Goal: Understand process/instructions: Learn about a topic

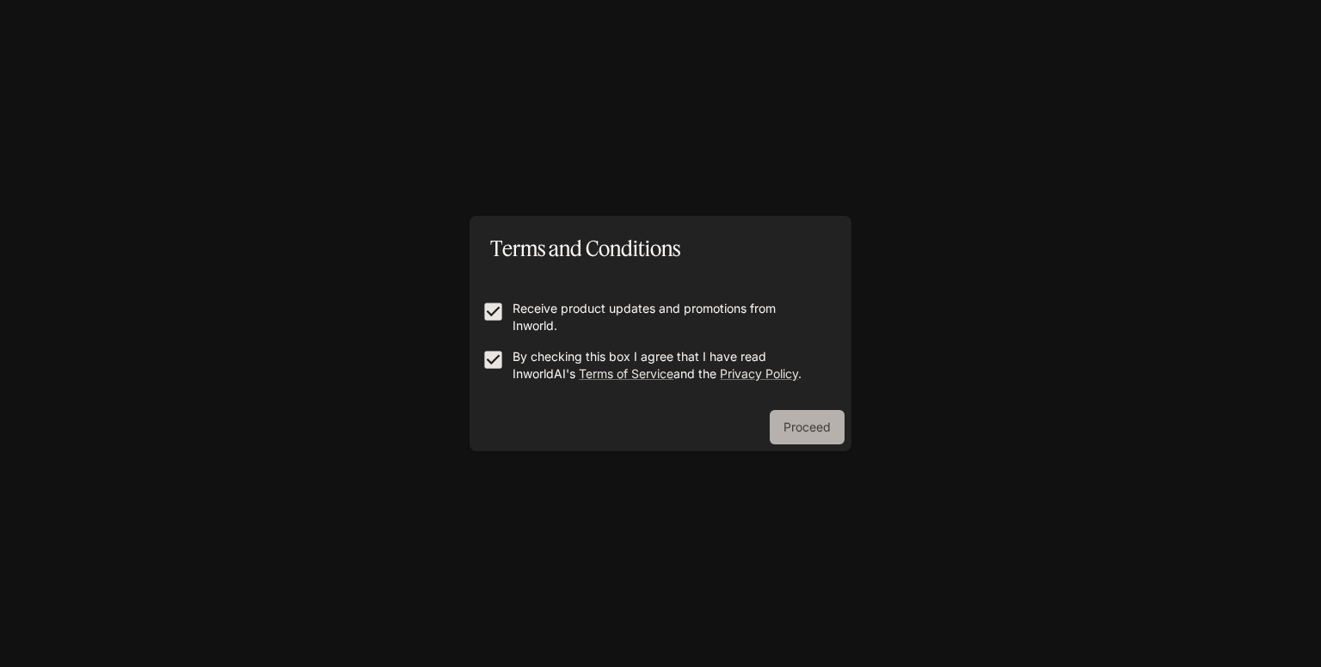
click at [789, 421] on button "Proceed" at bounding box center [807, 427] width 75 height 34
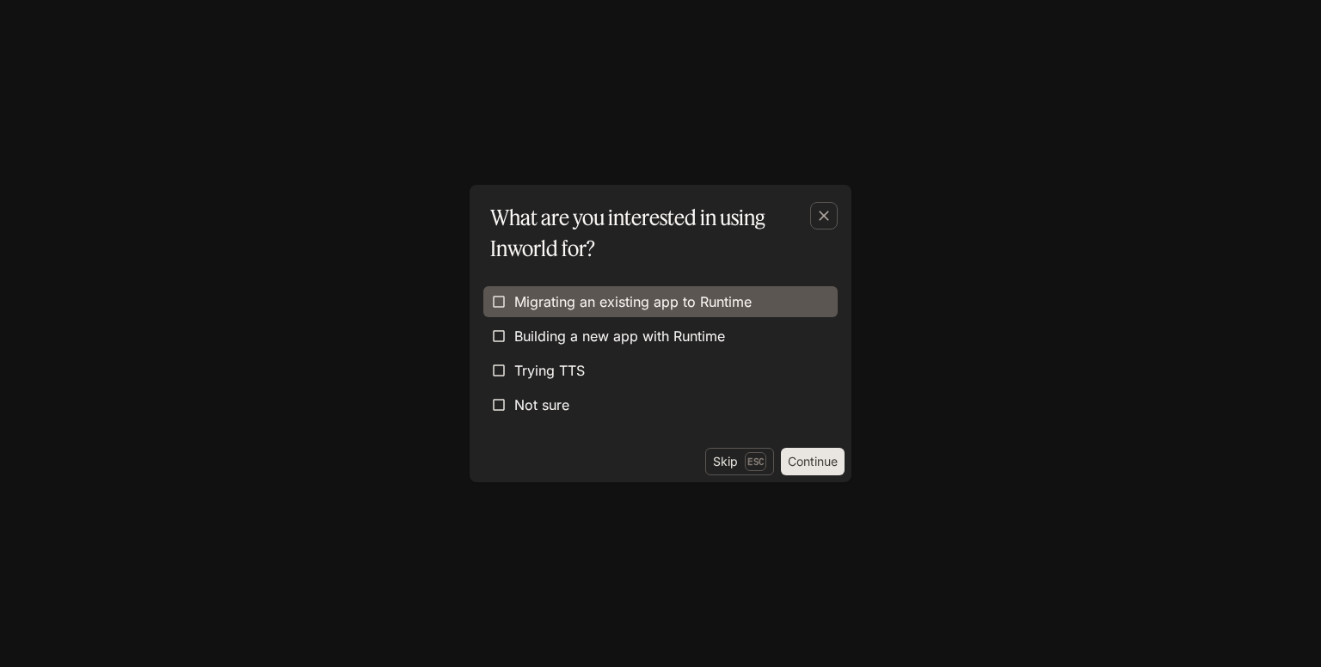
click at [537, 300] on span "Migrating an existing app to Runtime" at bounding box center [632, 302] width 237 height 21
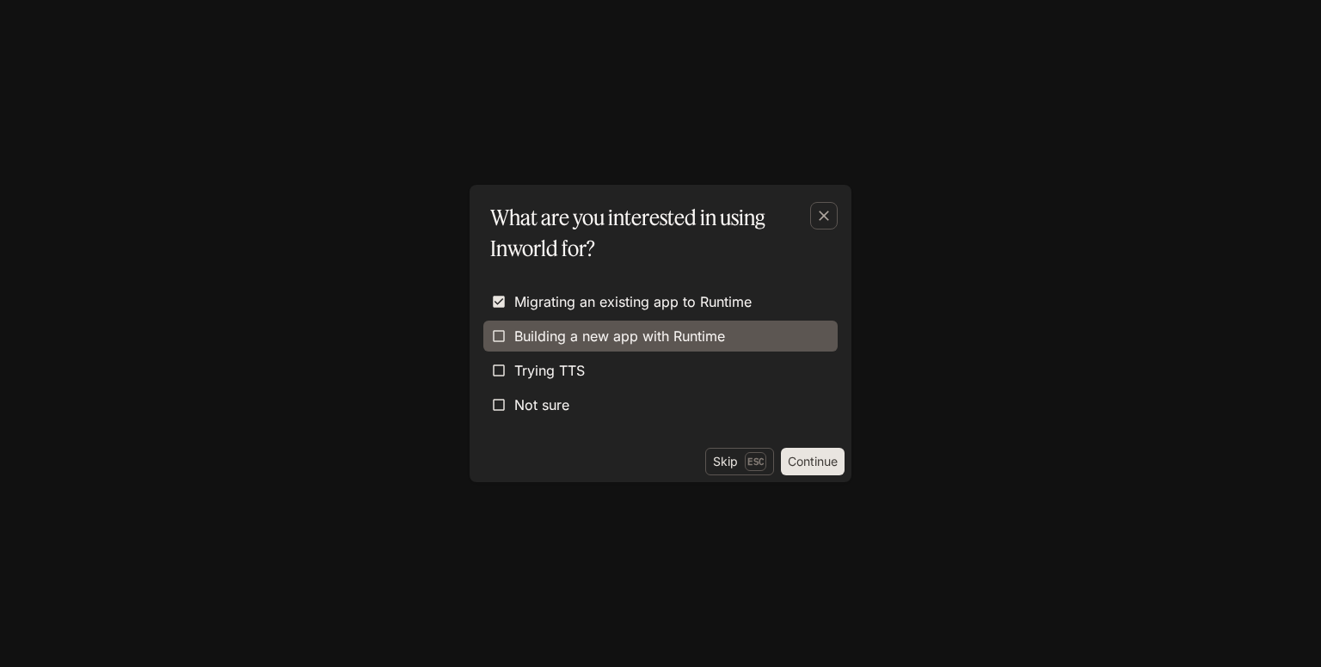
click at [550, 324] on label "Building a new app with Runtime" at bounding box center [660, 336] width 354 height 31
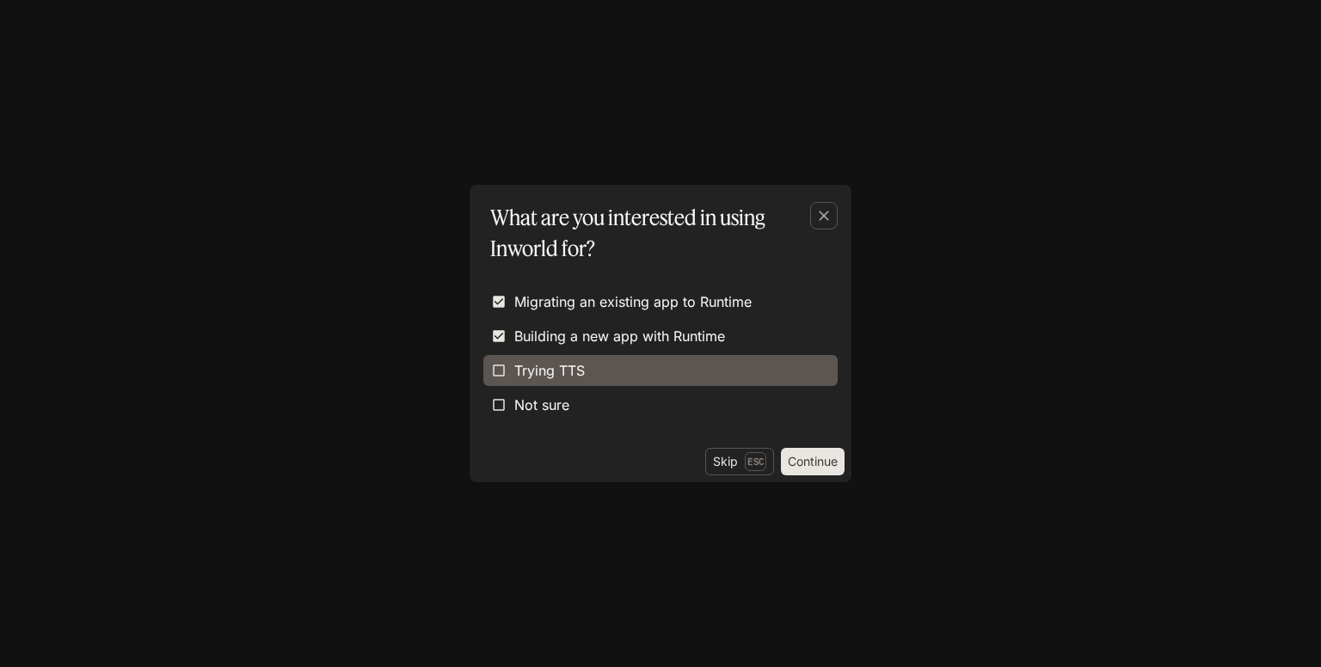
click at [558, 375] on span "Trying TTS" at bounding box center [549, 370] width 71 height 21
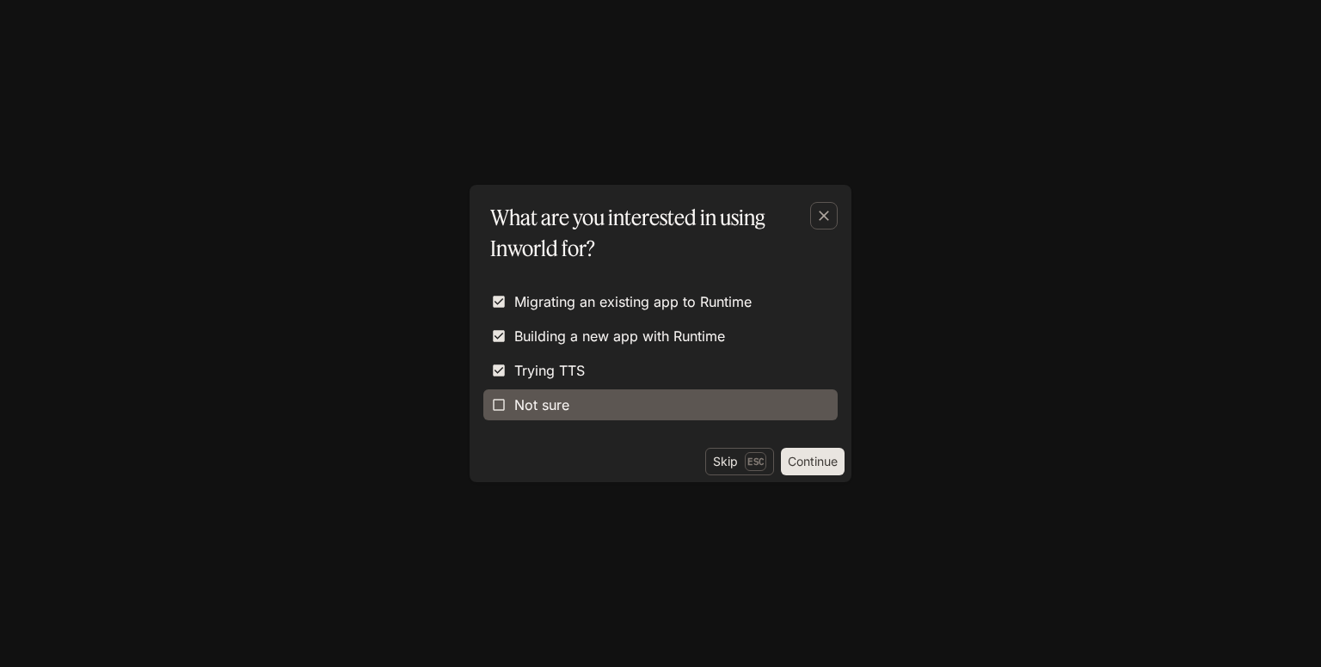
click at [570, 415] on label "Not sure" at bounding box center [660, 405] width 354 height 31
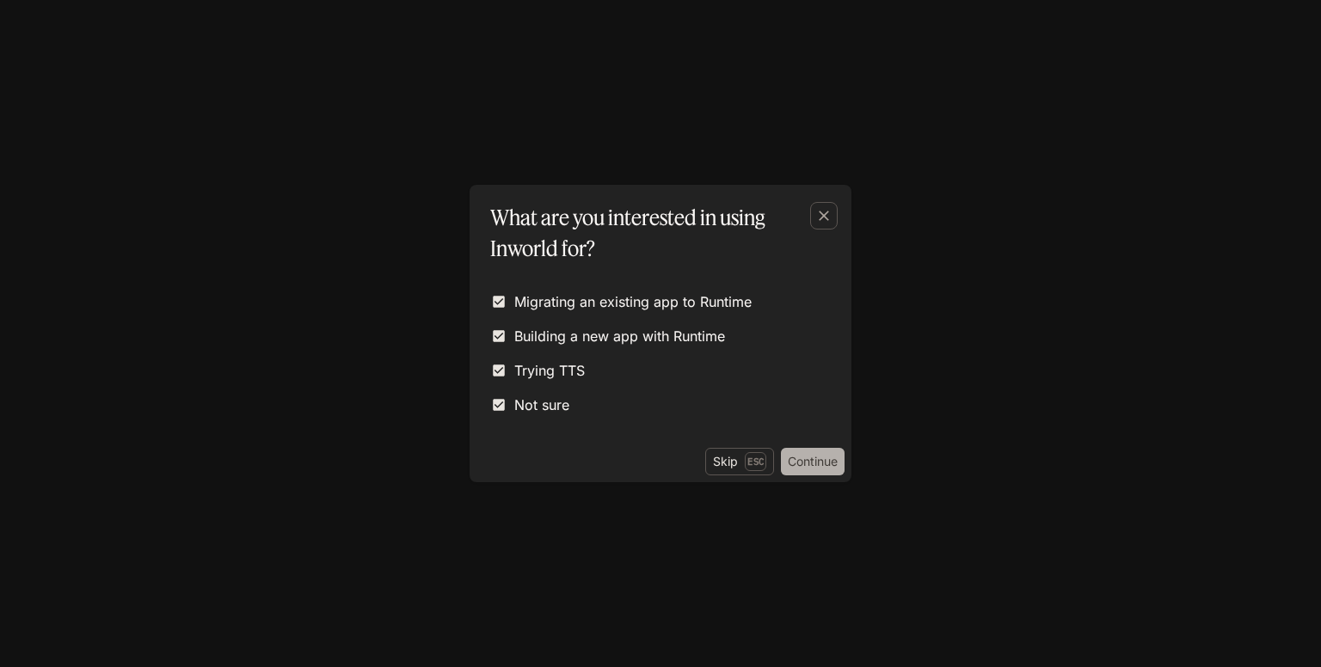
click at [796, 464] on button "Continue" at bounding box center [813, 462] width 64 height 28
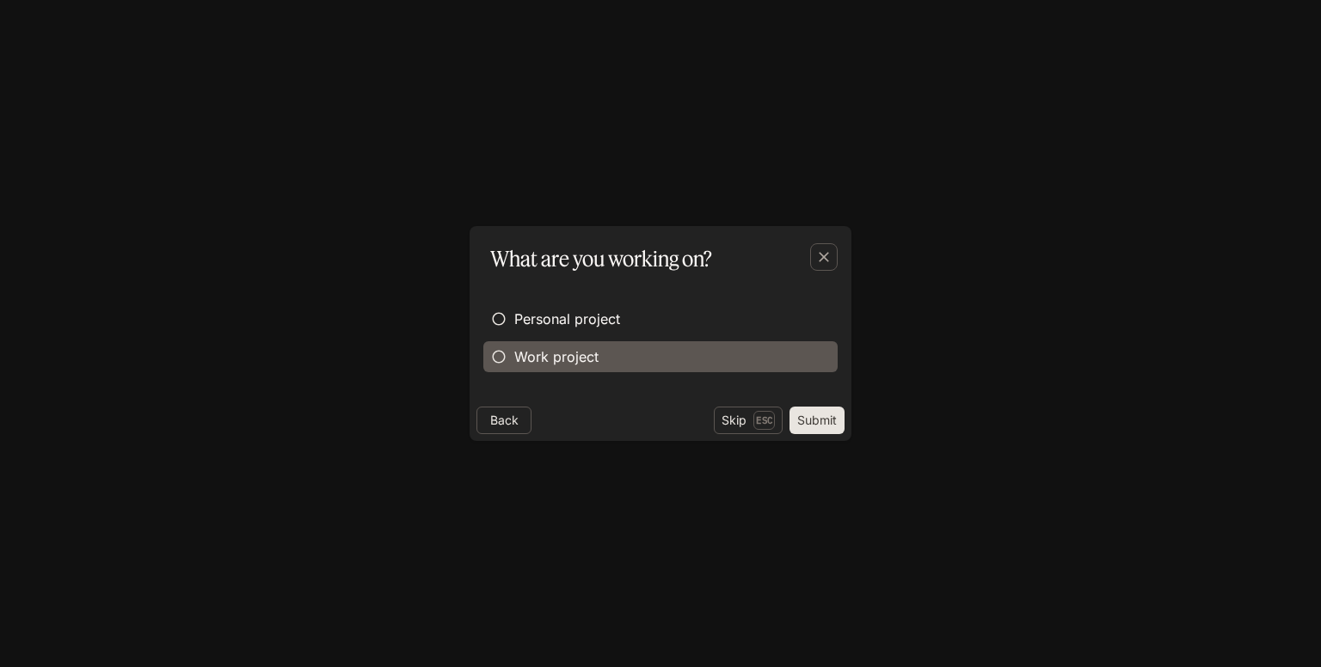
click at [599, 343] on label "Work project" at bounding box center [660, 356] width 354 height 31
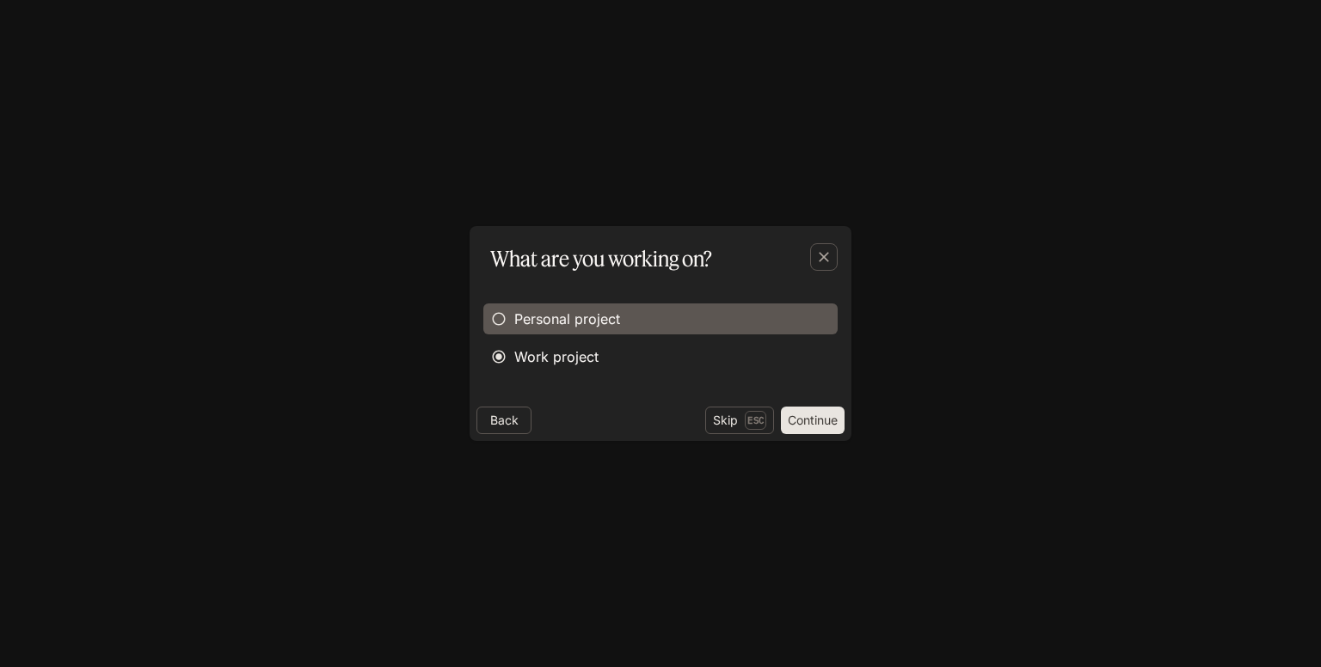
click at [595, 309] on span "Personal project" at bounding box center [567, 319] width 106 height 21
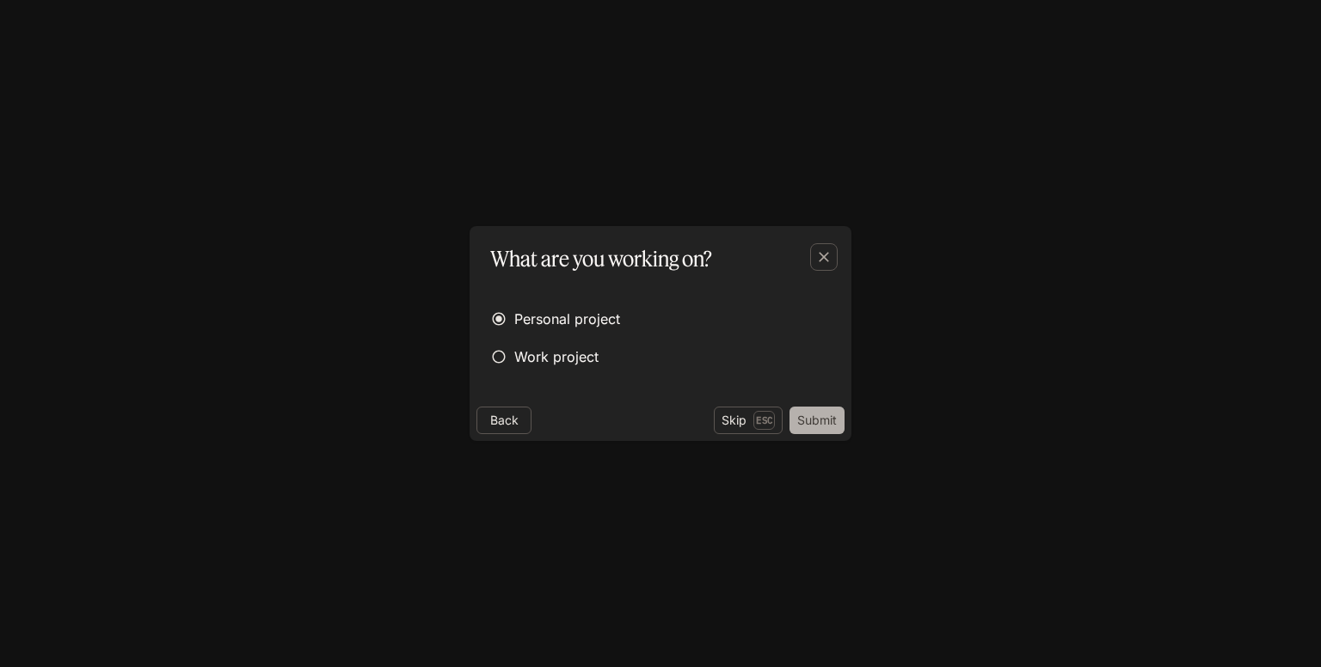
click at [819, 418] on button "Submit" at bounding box center [817, 421] width 55 height 28
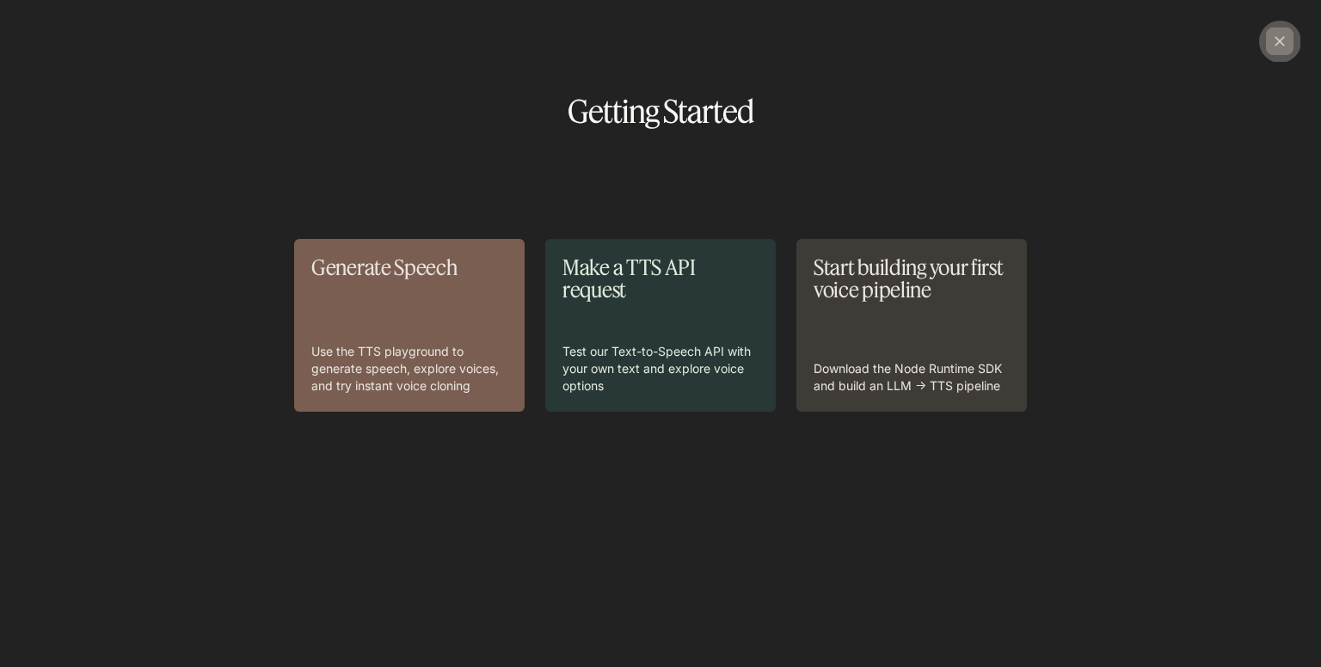
click at [1280, 33] on icon "button" at bounding box center [1279, 41] width 17 height 17
